Goal: Find specific page/section: Find specific page/section

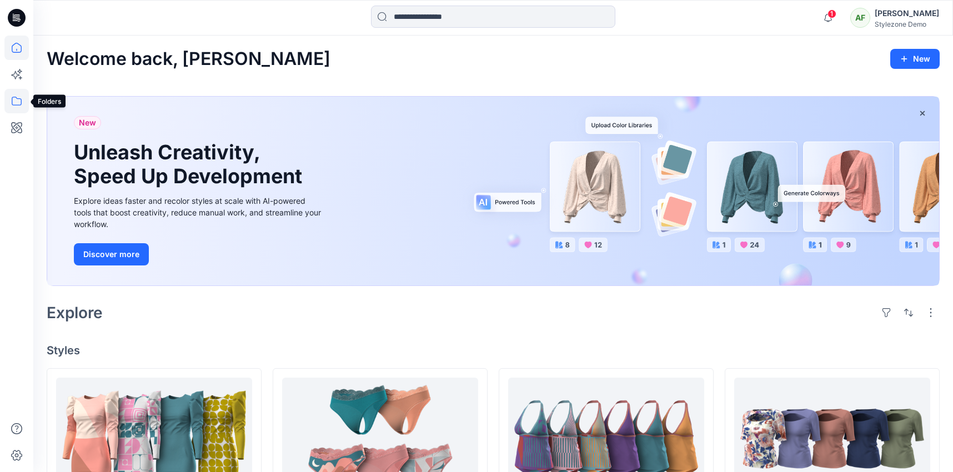
click at [15, 98] on icon at bounding box center [16, 101] width 24 height 24
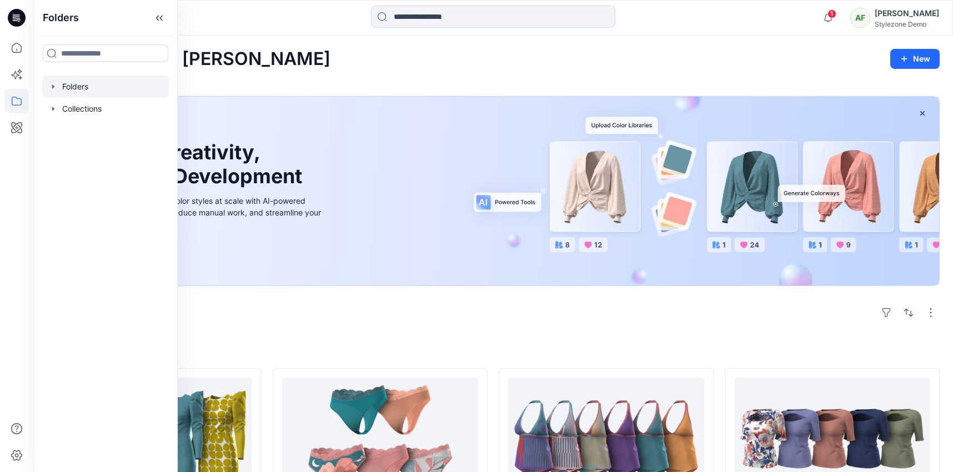
click at [72, 91] on div at bounding box center [105, 87] width 127 height 22
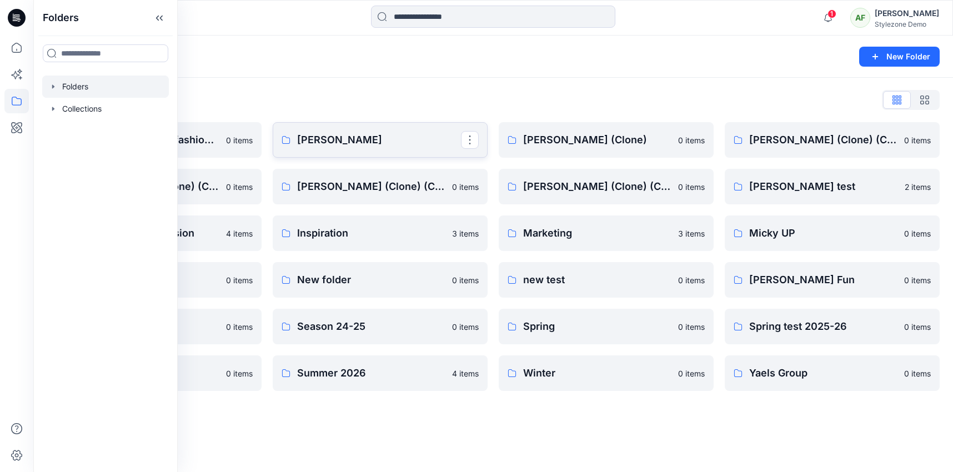
click at [439, 146] on p "anna" at bounding box center [379, 140] width 164 height 16
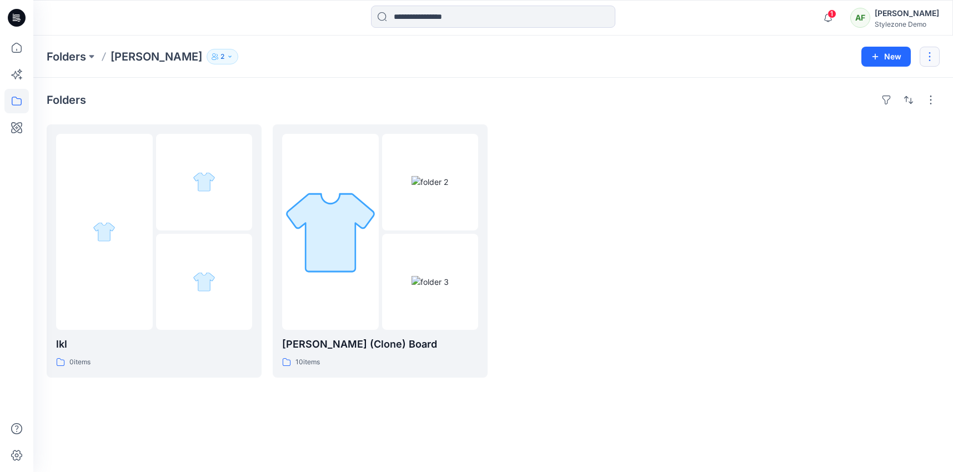
click at [928, 65] on button "button" at bounding box center [929, 57] width 20 height 20
click at [19, 57] on icon at bounding box center [16, 48] width 24 height 24
